Goal: Task Accomplishment & Management: Manage account settings

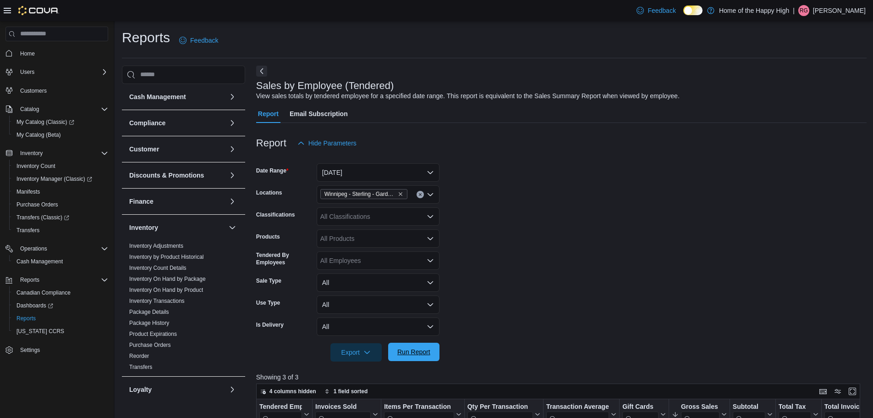
scroll to position [307, 0]
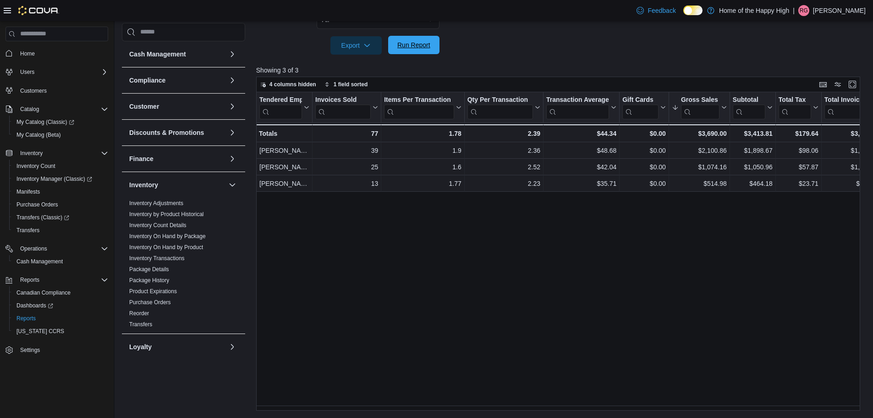
click at [421, 43] on span "Run Report" at bounding box center [413, 44] width 33 height 9
click at [417, 43] on span "Run Report" at bounding box center [413, 44] width 33 height 9
click at [424, 46] on span "Run Report" at bounding box center [413, 44] width 33 height 9
click at [418, 45] on span "Run Report" at bounding box center [413, 44] width 33 height 9
drag, startPoint x: 703, startPoint y: 132, endPoint x: 732, endPoint y: 132, distance: 28.9
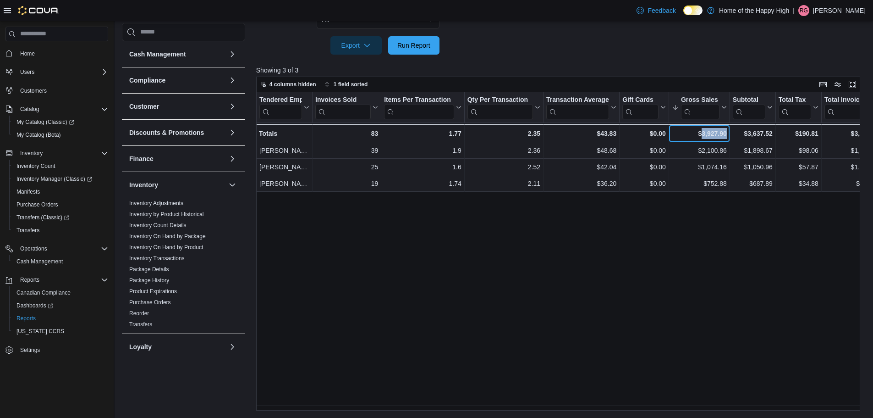
click at [712, 223] on div "Tendered Employee Click to view column header actions Invoices Sold Click to vi…" at bounding box center [561, 251] width 611 height 319
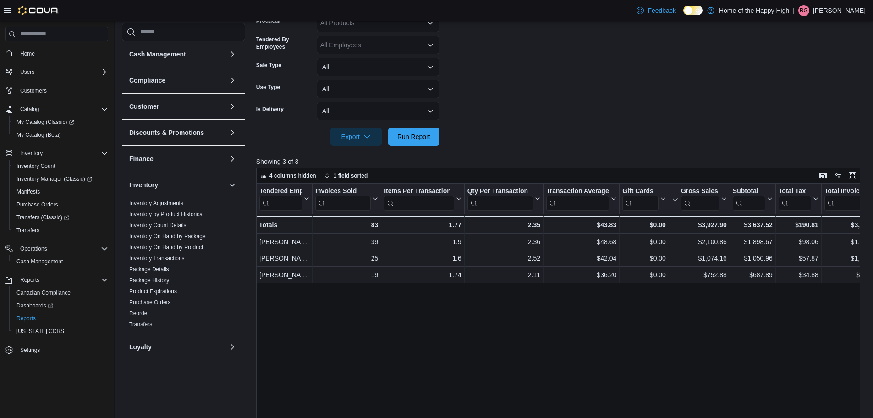
scroll to position [215, 0]
click at [428, 136] on span "Run Report" at bounding box center [413, 136] width 33 height 9
click at [44, 258] on span "Cash Management" at bounding box center [40, 261] width 46 height 7
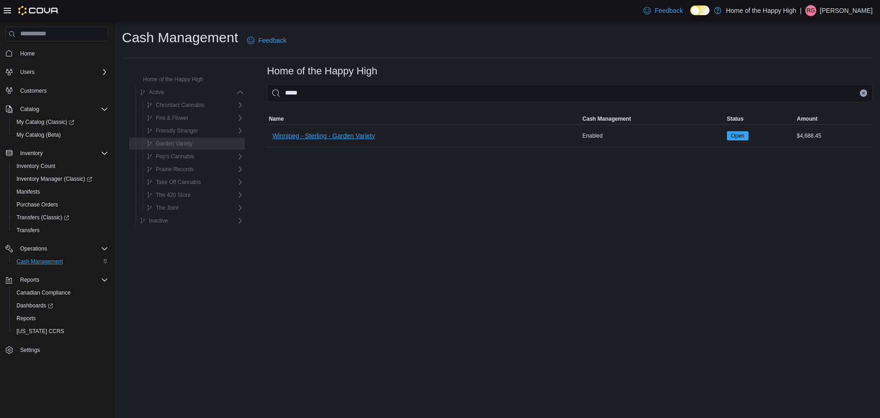
type input "*****"
click at [317, 130] on span "Winnipeg - Sterling - Garden Variety" at bounding box center [323, 136] width 103 height 18
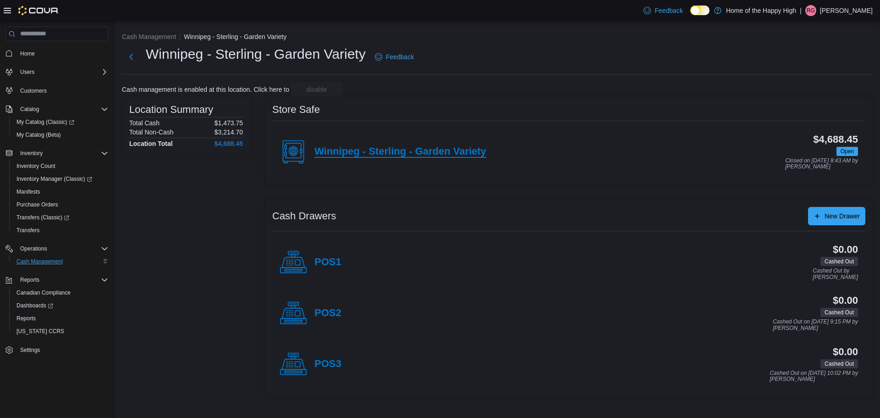
click at [377, 149] on h4 "Winnipeg - Sterling - Garden Variety" at bounding box center [400, 152] width 172 height 12
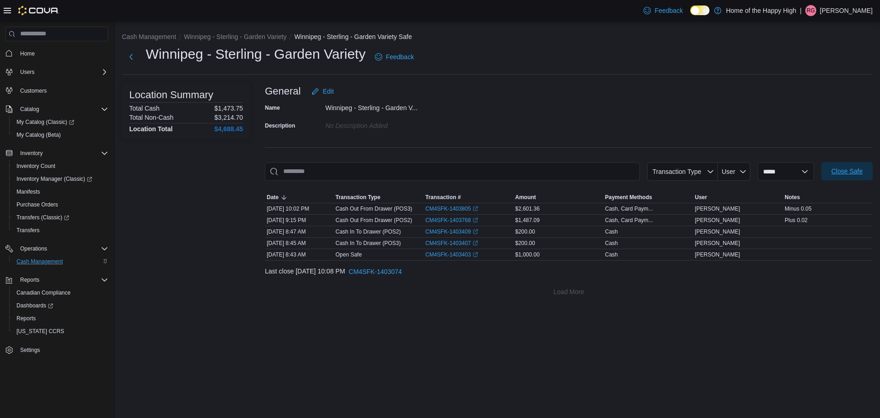
click at [846, 174] on span "Close Safe" at bounding box center [846, 170] width 31 height 9
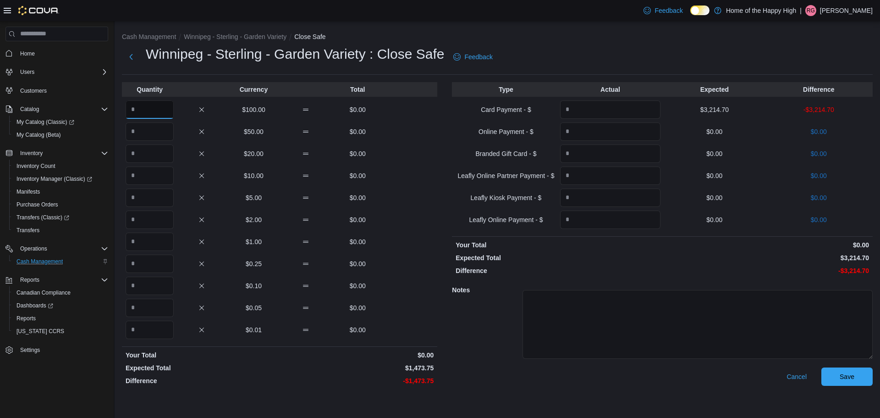
click at [148, 115] on input "Quantity" at bounding box center [150, 109] width 48 height 18
type input "**"
click at [138, 137] on input "Quantity" at bounding box center [150, 131] width 48 height 18
type input "*"
click at [143, 154] on input "Quantity" at bounding box center [150, 153] width 48 height 18
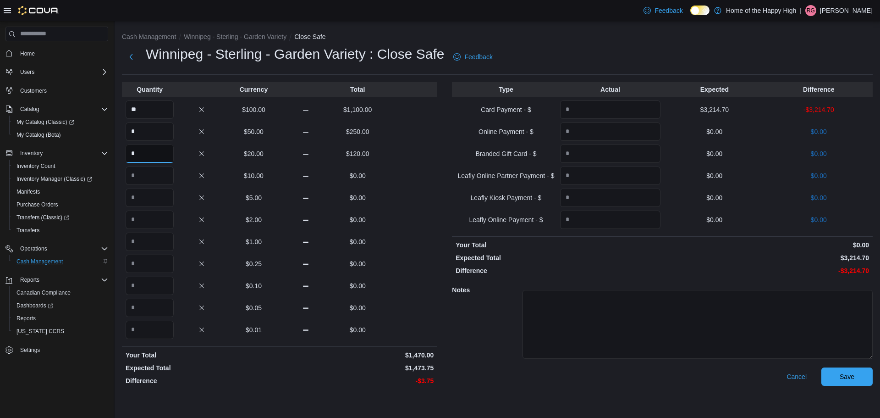
type input "*"
click at [160, 257] on input "Quantity" at bounding box center [150, 263] width 48 height 18
click at [148, 242] on input "Quantity" at bounding box center [150, 241] width 48 height 18
type input "*"
click at [151, 262] on input "Quantity" at bounding box center [150, 263] width 48 height 18
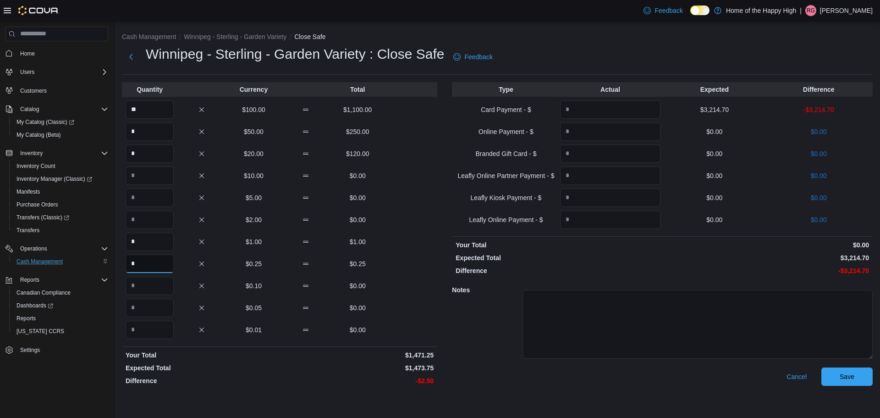
type input "*"
click at [134, 220] on input "Quantity" at bounding box center [150, 219] width 48 height 18
type input "*"
click at [143, 261] on input "*" at bounding box center [150, 263] width 48 height 18
type input "*"
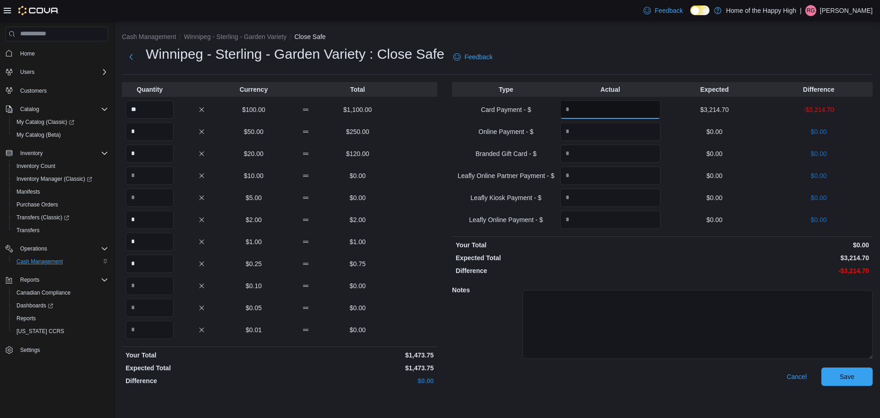
click at [601, 111] on input "Quantity" at bounding box center [610, 109] width 100 height 18
type input "*******"
click at [849, 380] on span "Save" at bounding box center [847, 376] width 40 height 18
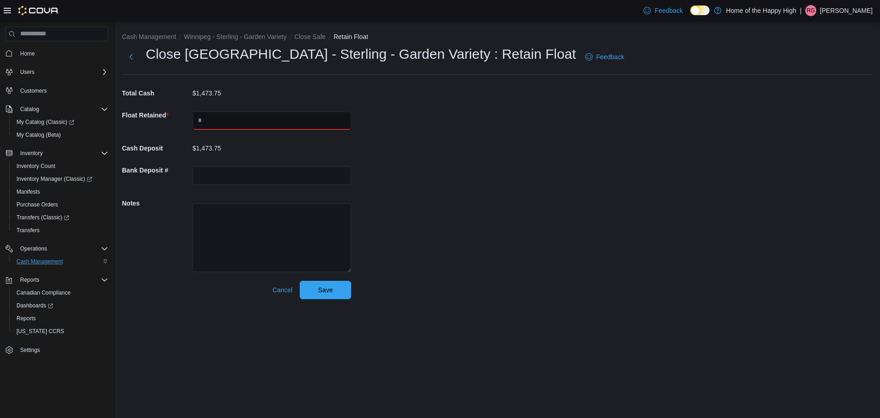
click at [205, 121] on input "text" at bounding box center [272, 120] width 159 height 18
type input "****"
click at [334, 291] on span "Save" at bounding box center [325, 289] width 40 height 18
